Goal: Task Accomplishment & Management: Use online tool/utility

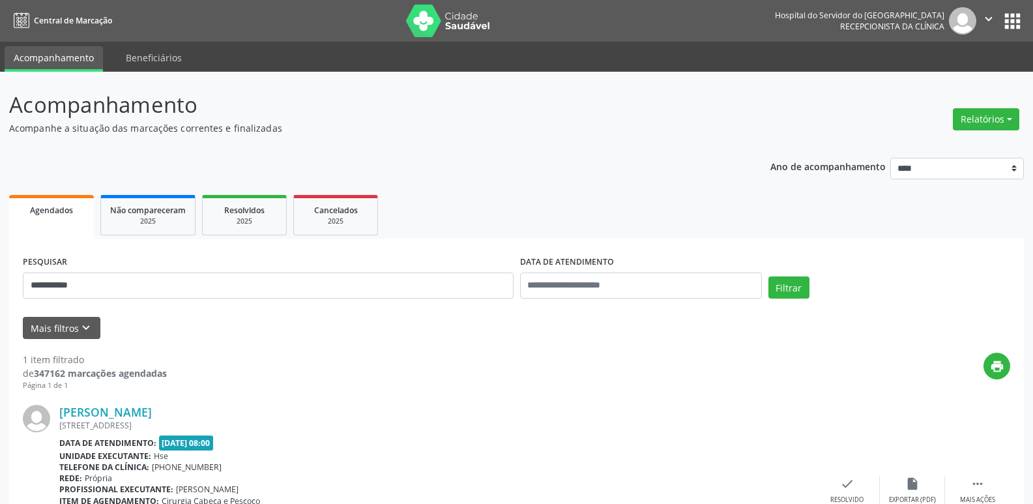
scroll to position [109, 0]
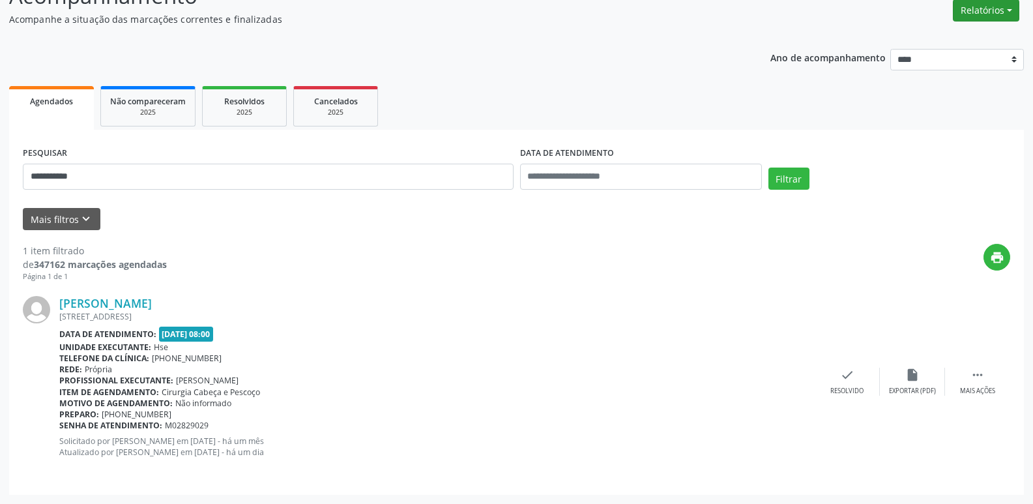
click at [959, 6] on button "Relatórios" at bounding box center [986, 10] width 66 height 22
click at [925, 40] on link "Agendamentos" at bounding box center [950, 38] width 140 height 18
select select "*"
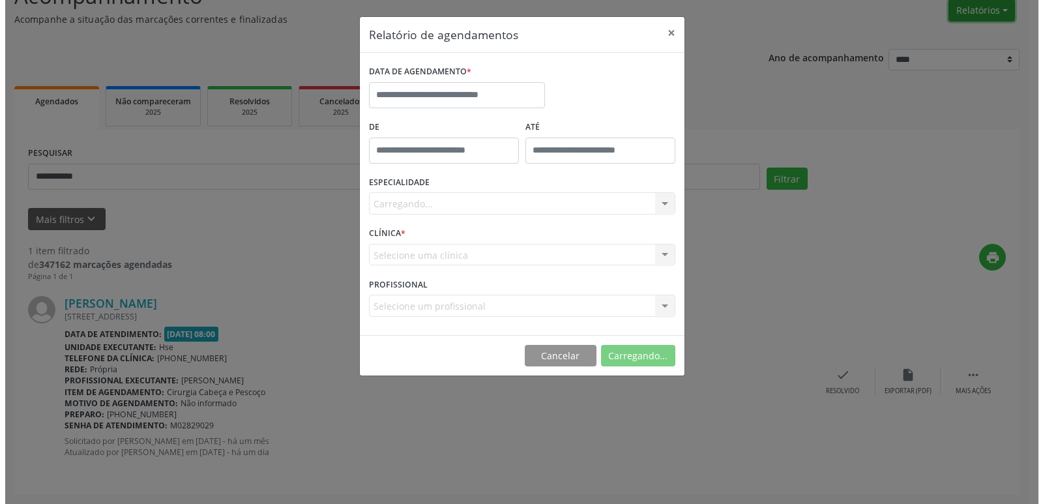
scroll to position [108, 0]
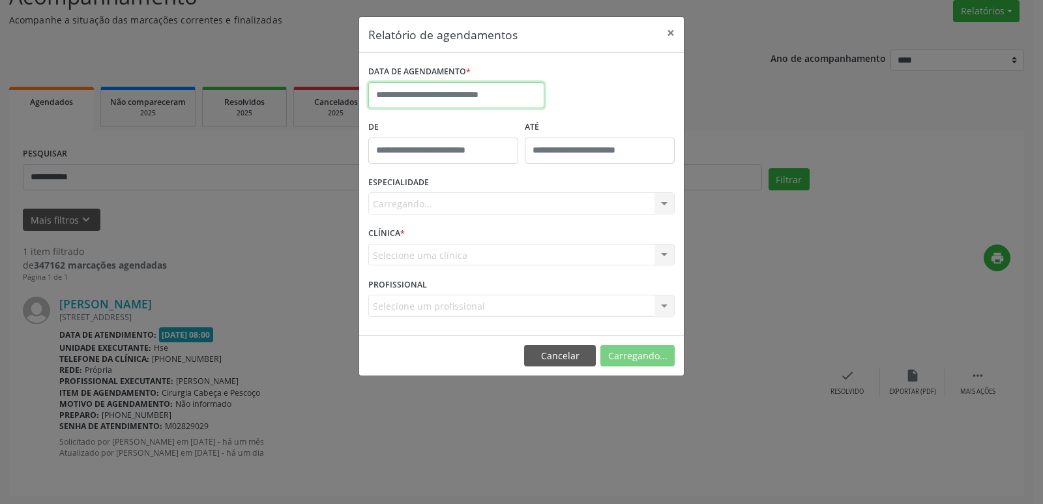
click at [520, 89] on input "text" at bounding box center [456, 95] width 176 height 26
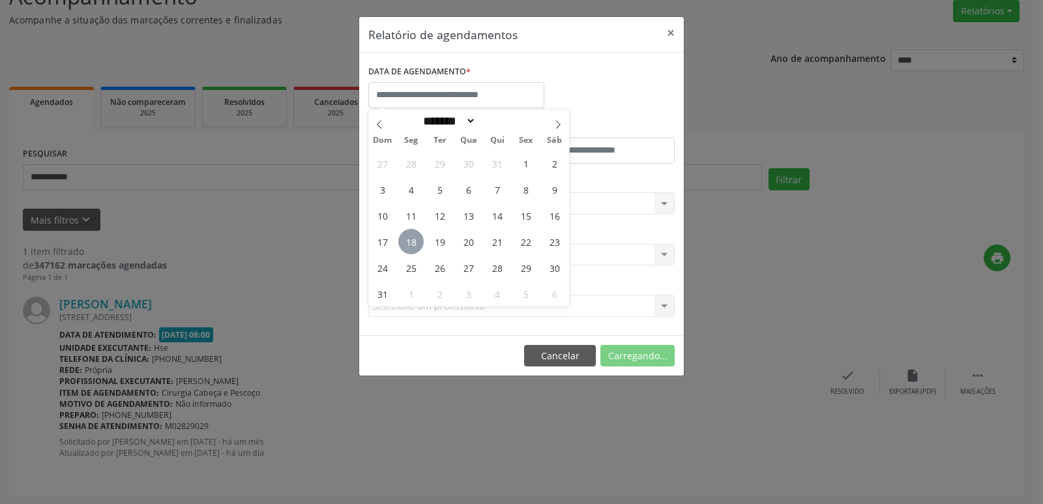
click at [414, 248] on span "18" at bounding box center [410, 241] width 25 height 25
type input "**********"
click at [414, 248] on span "18" at bounding box center [410, 241] width 25 height 25
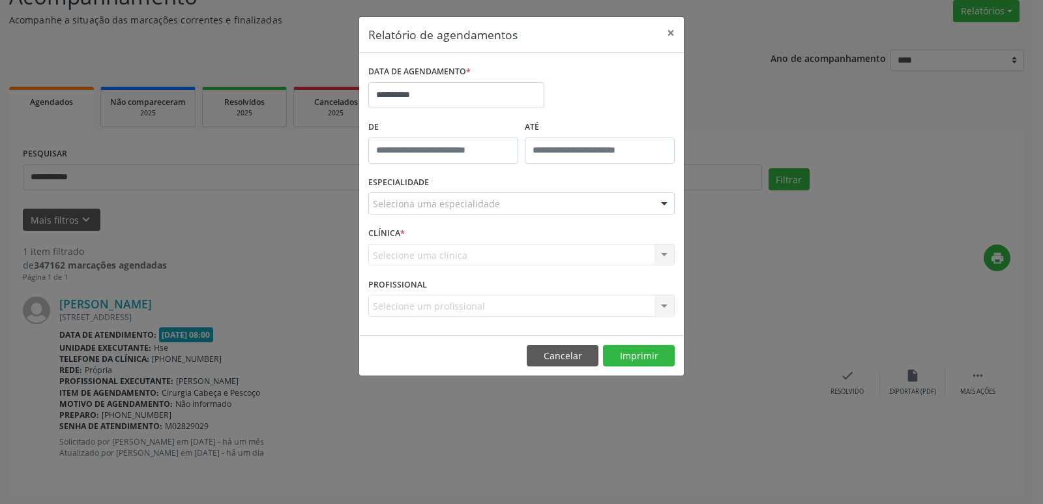
click at [643, 212] on div "Seleciona uma especialidade" at bounding box center [521, 203] width 306 height 22
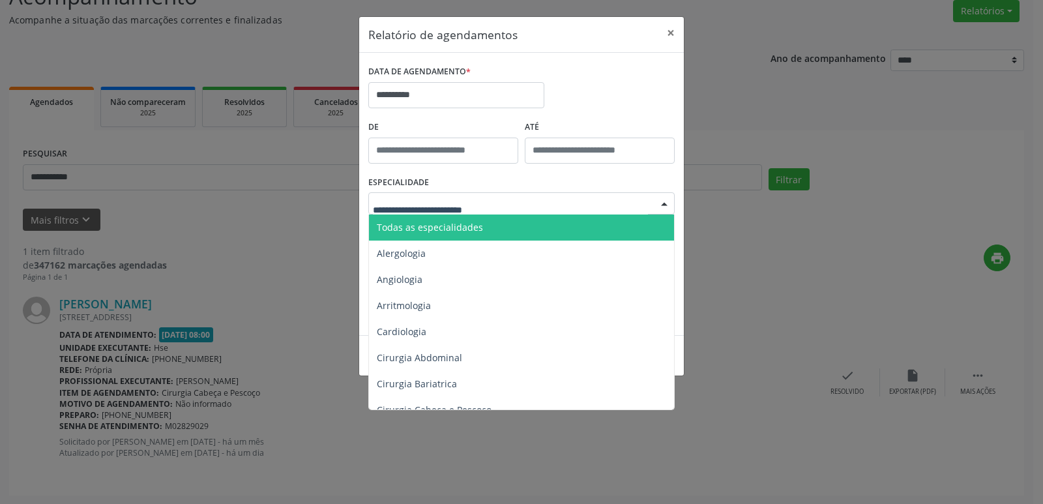
click at [643, 229] on span "Todas as especialidades" at bounding box center [522, 227] width 307 height 26
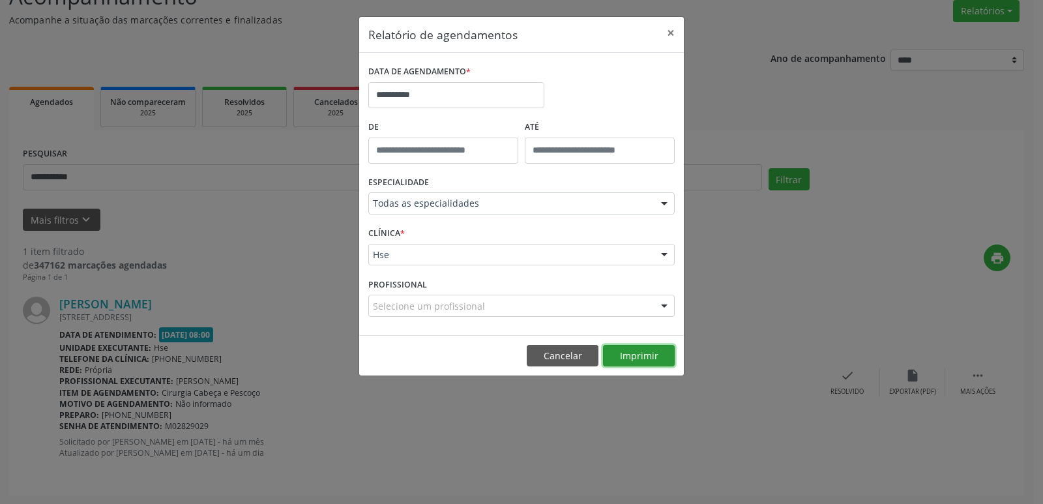
click at [665, 354] on button "Imprimir" at bounding box center [639, 356] width 72 height 22
